Goal: Task Accomplishment & Management: Use online tool/utility

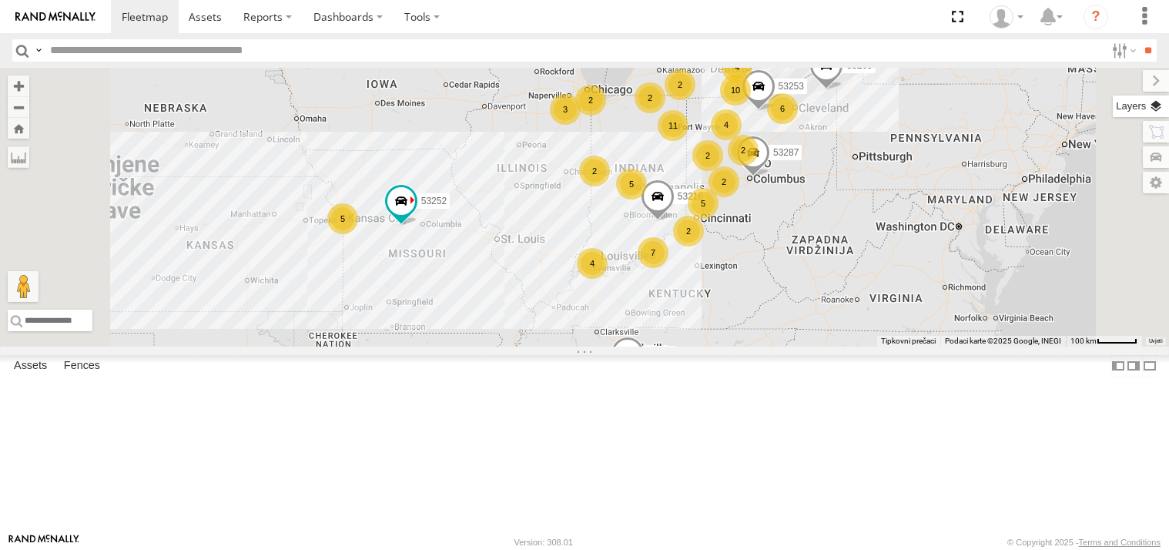
click at [1164, 112] on label at bounding box center [1141, 106] width 56 height 22
click at [0, 0] on span "Basemaps" at bounding box center [0, 0] width 0 height 0
click at [0, 0] on span "Satellite + Roadmap" at bounding box center [0, 0] width 0 height 0
